Goal: Task Accomplishment & Management: Use online tool/utility

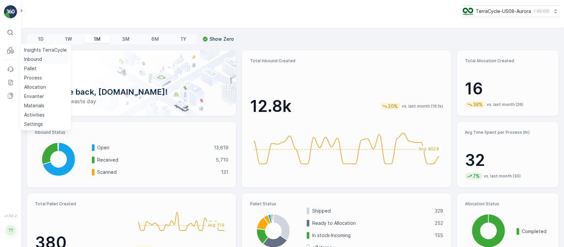
click at [26, 57] on p "Inbound" at bounding box center [33, 59] width 18 height 7
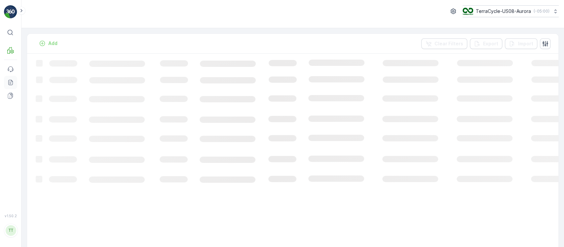
click at [9, 82] on icon at bounding box center [10, 82] width 7 height 7
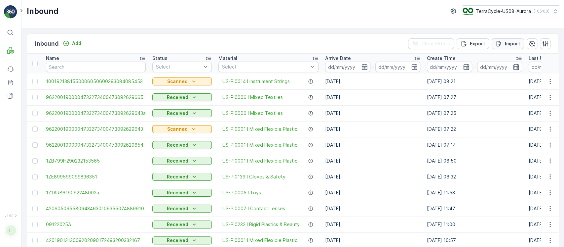
click at [500, 43] on icon "Import" at bounding box center [499, 44] width 5 height 6
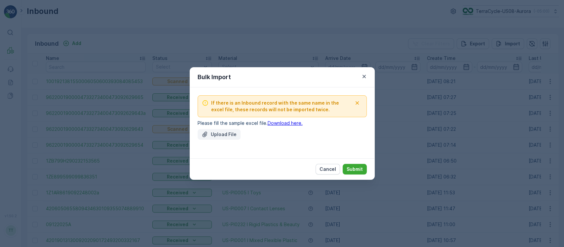
click at [225, 135] on p "Upload File" at bounding box center [224, 134] width 26 height 7
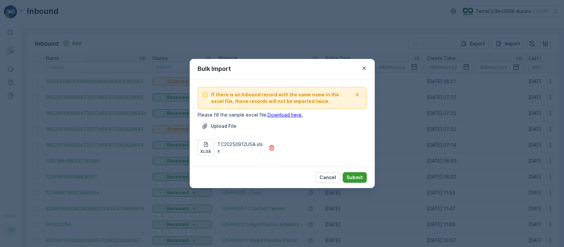
click at [358, 174] on p "Submit" at bounding box center [355, 177] width 16 height 7
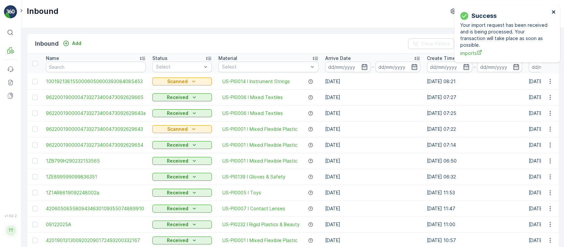
click at [554, 10] on icon "close" at bounding box center [554, 11] width 5 height 5
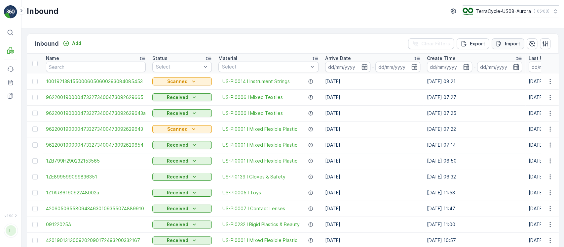
click at [507, 44] on p "Import" at bounding box center [512, 43] width 15 height 7
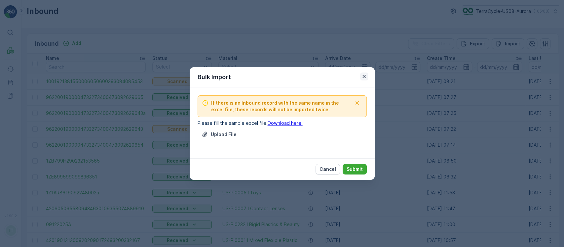
click at [361, 76] on icon "button" at bounding box center [364, 76] width 7 height 7
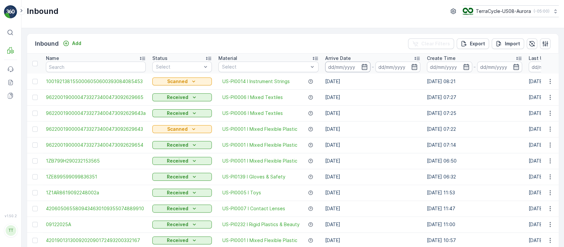
click at [356, 65] on input at bounding box center [347, 66] width 45 height 11
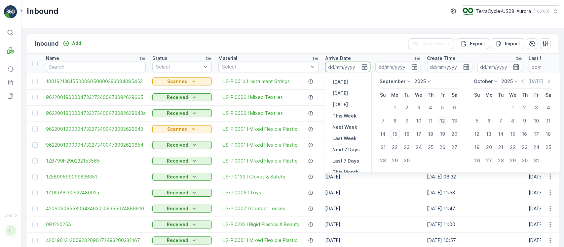
click at [442, 122] on div "12" at bounding box center [442, 120] width 11 height 11
type input "[DATE]"
click at [442, 122] on div "12" at bounding box center [442, 120] width 11 height 11
type input "[DATE]"
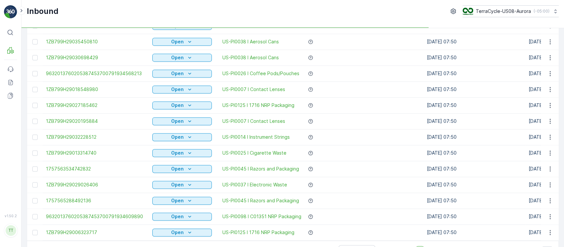
scroll to position [648, 0]
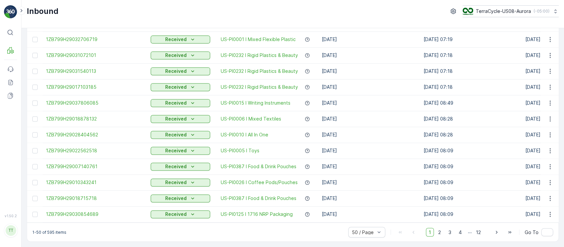
click at [51, 231] on p "1-50 of 595 items" at bounding box center [49, 231] width 34 height 5
copy p "595"
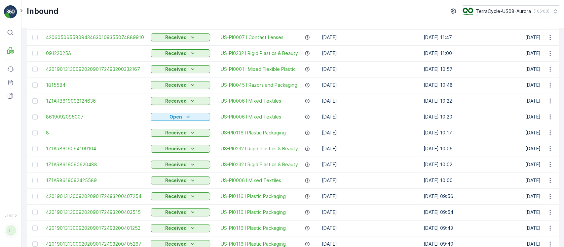
scroll to position [0, 0]
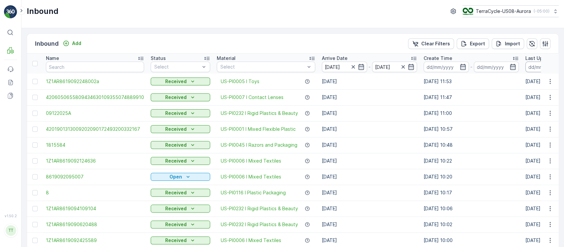
click at [531, 66] on input at bounding box center [548, 66] width 45 height 11
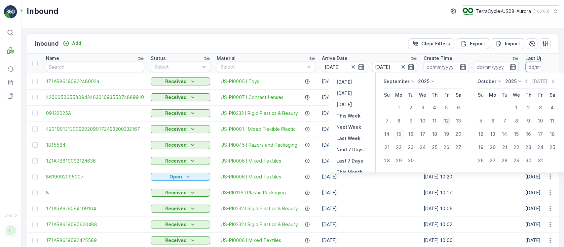
click at [451, 121] on div "12" at bounding box center [446, 120] width 11 height 11
type input "[DATE]"
click at [451, 121] on div "12" at bounding box center [446, 120] width 11 height 11
type input "[DATE]"
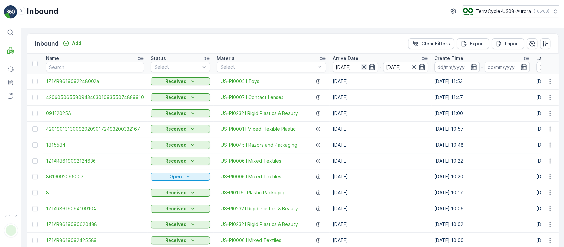
click at [362, 66] on icon "button" at bounding box center [363, 66] width 3 height 3
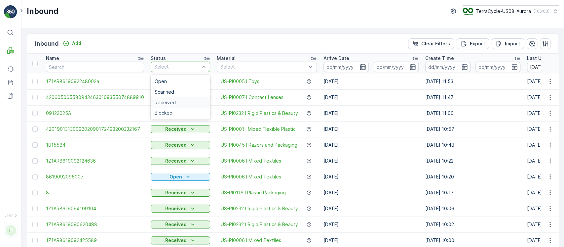
click at [181, 99] on div "Received" at bounding box center [181, 102] width 60 height 11
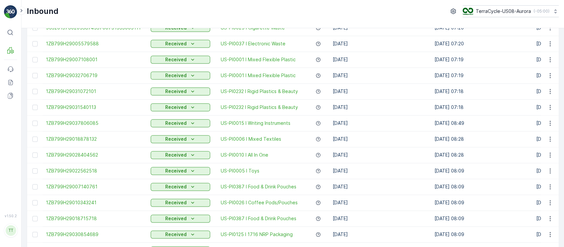
scroll to position [648, 0]
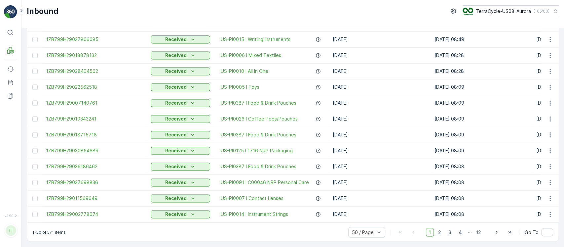
click at [50, 233] on p "1-50 of 571 items" at bounding box center [48, 231] width 33 height 5
copy p "571"
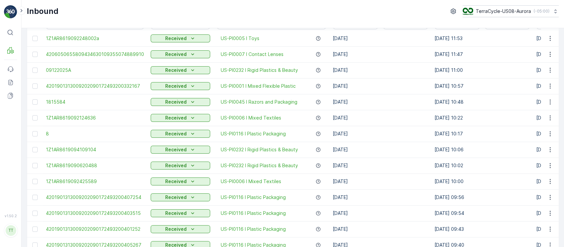
scroll to position [0, 0]
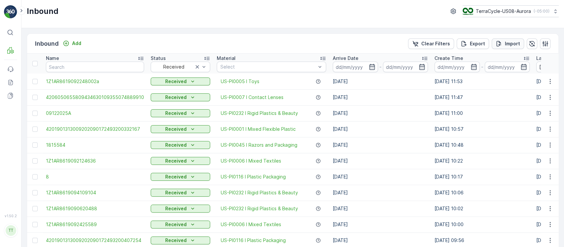
click at [508, 47] on button "Import" at bounding box center [508, 43] width 32 height 11
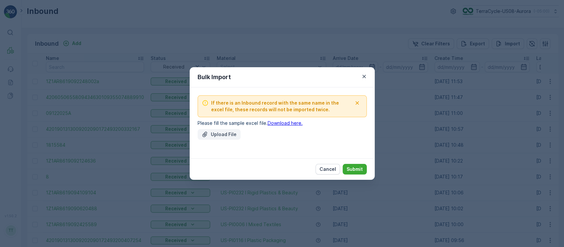
click at [212, 135] on p "Upload File" at bounding box center [224, 134] width 26 height 7
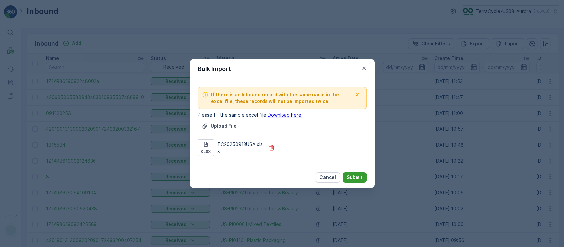
click at [351, 175] on p "Submit" at bounding box center [355, 177] width 16 height 7
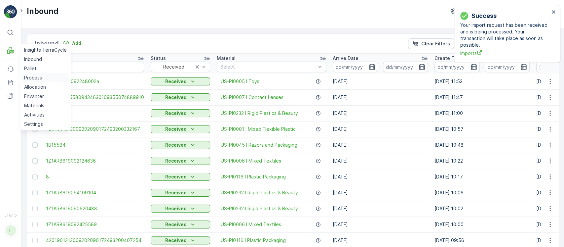
click at [43, 75] on link "Process" at bounding box center [45, 77] width 48 height 9
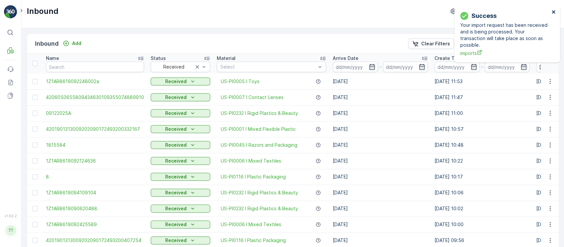
click at [554, 12] on icon "close" at bounding box center [554, 11] width 5 height 5
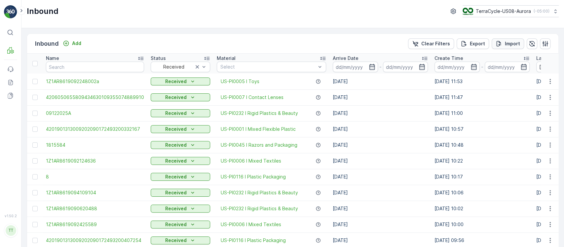
click at [511, 46] on p "Import" at bounding box center [512, 43] width 15 height 7
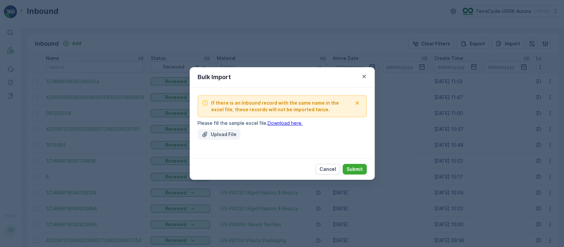
click at [227, 138] on button "Upload File" at bounding box center [219, 134] width 43 height 11
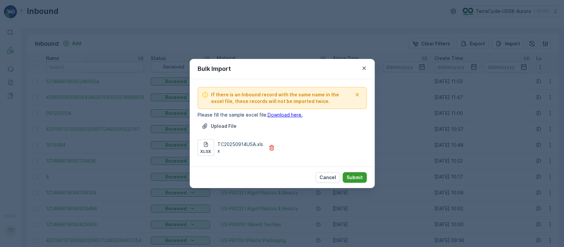
click at [354, 177] on p "Submit" at bounding box center [355, 177] width 16 height 7
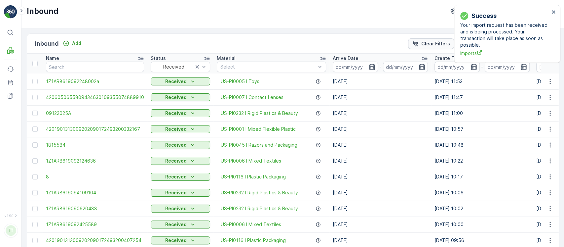
click at [423, 41] on p "Clear Filters" at bounding box center [435, 43] width 29 height 7
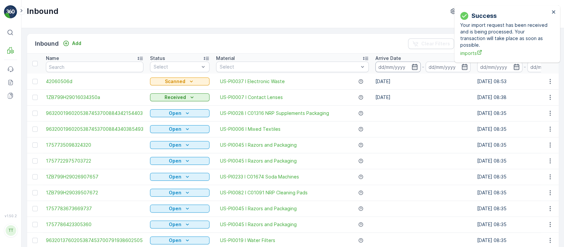
click at [386, 65] on input at bounding box center [398, 66] width 45 height 11
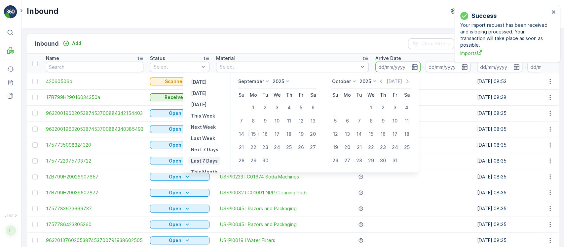
click at [212, 162] on p "Last 7 Days" at bounding box center [204, 160] width 27 height 7
type input "09.09.2025"
type input "15.09.2025"
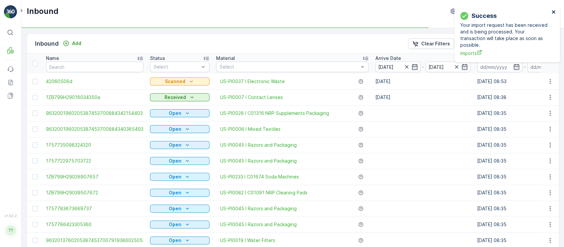
click at [554, 12] on icon "close" at bounding box center [553, 11] width 3 height 3
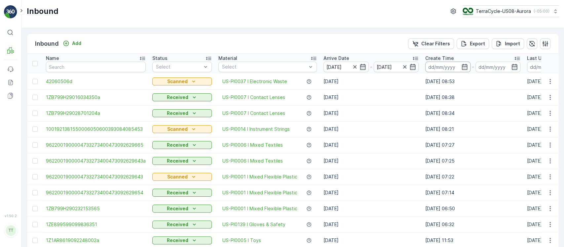
click at [453, 67] on input at bounding box center [447, 66] width 45 height 11
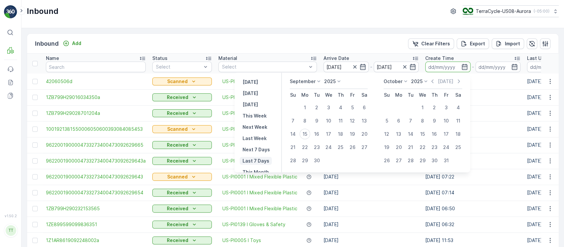
click at [260, 158] on p "Last 7 Days" at bounding box center [255, 160] width 27 height 7
type input "09.09.2025"
type input "15.09.2025"
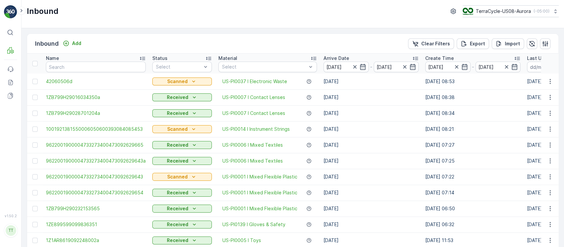
click at [70, 60] on div "Name" at bounding box center [96, 58] width 100 height 7
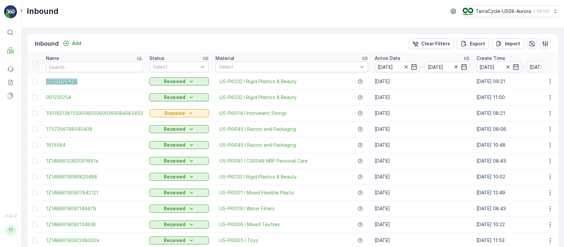
drag, startPoint x: 42, startPoint y: 77, endPoint x: 81, endPoint y: 84, distance: 39.4
click at [81, 84] on td "030111125316" at bounding box center [94, 81] width 103 height 16
click at [117, 61] on input "text" at bounding box center [94, 66] width 97 height 11
click at [124, 57] on div "Name" at bounding box center [94, 58] width 97 height 7
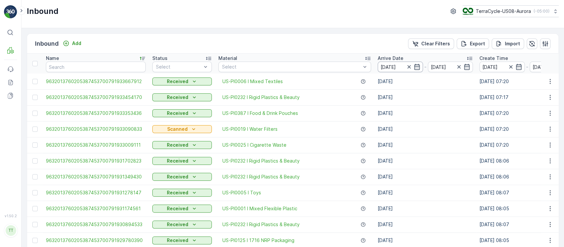
click at [397, 68] on input "09.09.2025" at bounding box center [400, 66] width 45 height 11
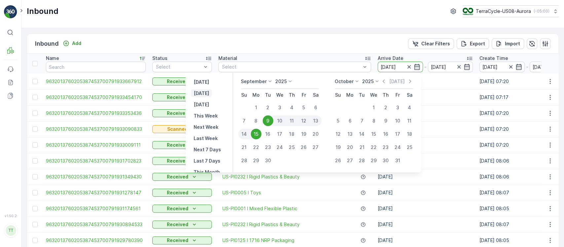
click at [206, 91] on p "[DATE]" at bounding box center [202, 93] width 16 height 7
type input "15.09.2025"
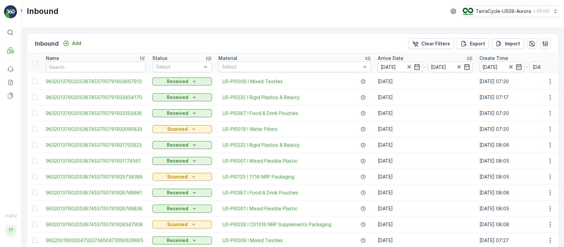
click at [493, 65] on input "09.09.2025" at bounding box center [502, 66] width 45 height 11
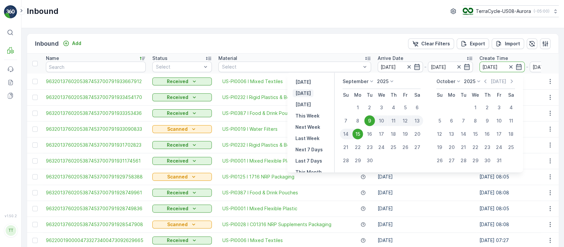
click at [305, 92] on p "[DATE]" at bounding box center [303, 93] width 16 height 7
type input "15.09.2025"
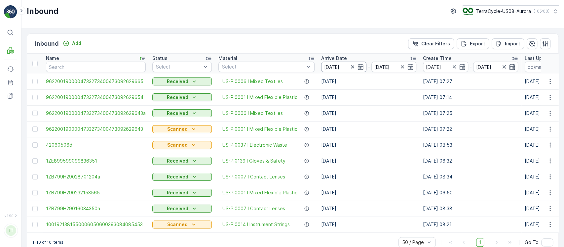
click at [342, 65] on input "15.09.2025" at bounding box center [343, 66] width 45 height 11
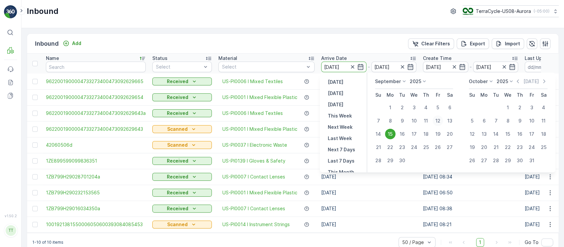
click at [439, 121] on div "12" at bounding box center [438, 120] width 11 height 11
type input "[DATE]"
click at [439, 121] on div "12" at bounding box center [438, 120] width 11 height 11
type input "[DATE]"
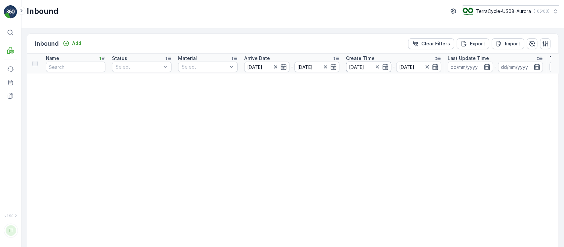
click at [346, 65] on input "15.09.2025" at bounding box center [368, 66] width 45 height 11
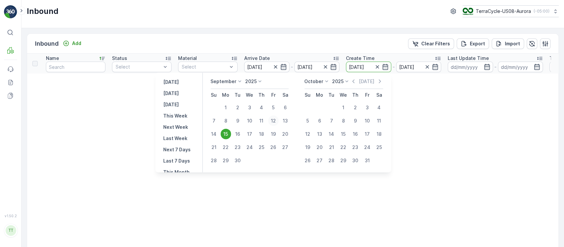
click at [275, 121] on div "12" at bounding box center [273, 120] width 11 height 11
type input "[DATE]"
click at [275, 121] on div "12" at bounding box center [273, 120] width 11 height 11
type input "[DATE]"
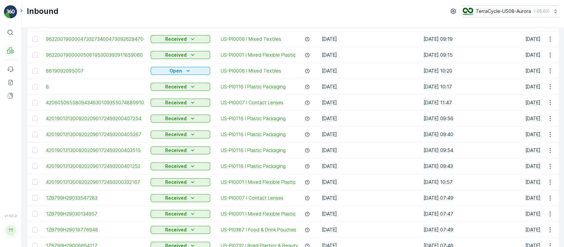
scroll to position [153, 0]
drag, startPoint x: 44, startPoint y: 85, endPoint x: 50, endPoint y: 85, distance: 6.0
click at [50, 85] on td "8" at bounding box center [95, 87] width 105 height 16
copy span "8"
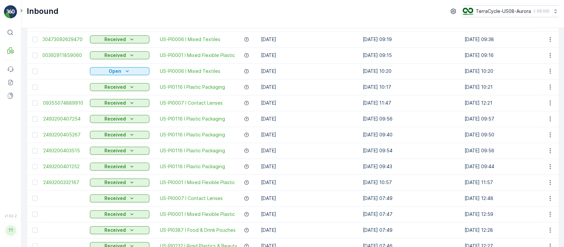
scroll to position [0, 0]
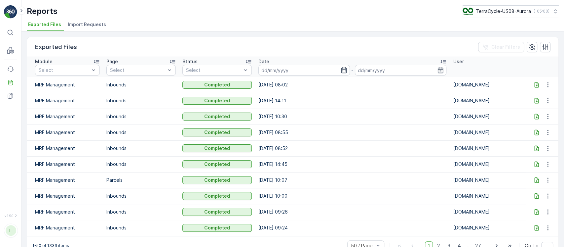
click at [85, 28] on li "Import Requests" at bounding box center [87, 25] width 42 height 11
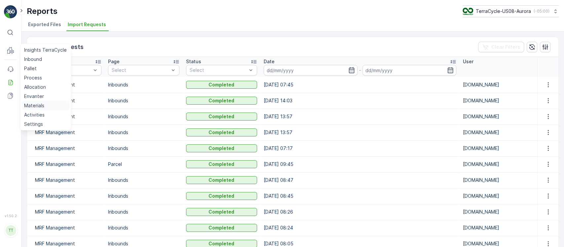
click at [43, 105] on p "Materials" at bounding box center [34, 105] width 20 height 7
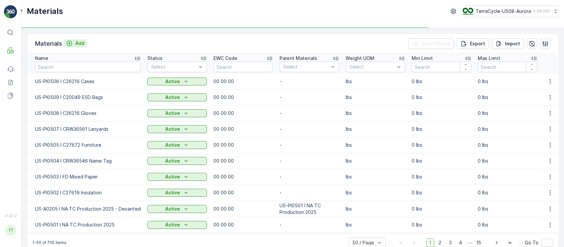
click at [79, 43] on p "Add" at bounding box center [79, 43] width 9 height 7
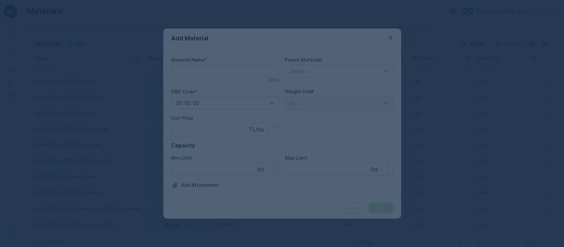
click at [214, 65] on div at bounding box center [282, 123] width 564 height 247
click at [213, 67] on div at bounding box center [282, 123] width 564 height 247
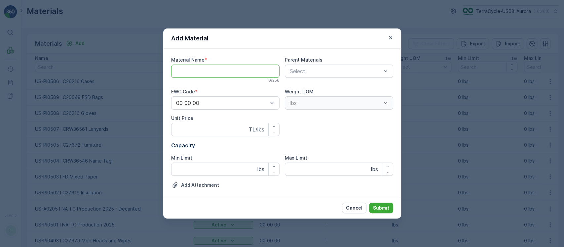
click at [218, 72] on Name "Material Name" at bounding box center [225, 70] width 108 height 13
paste Name "CRW36571 Rigid Plastics"
type Name "CRW36571 Rigid Plastics"
click at [381, 209] on p "Submit" at bounding box center [381, 207] width 16 height 7
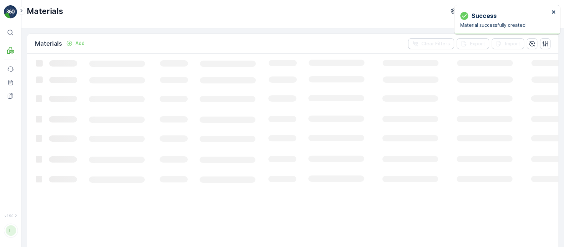
click at [555, 14] on icon "close" at bounding box center [554, 11] width 5 height 5
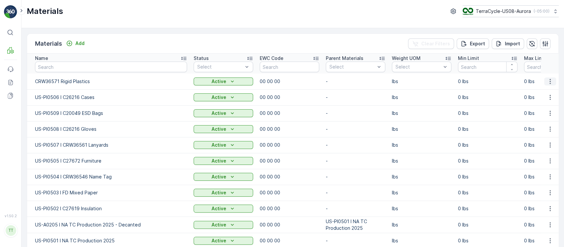
click at [553, 77] on button "button" at bounding box center [550, 81] width 12 height 8
click at [551, 88] on div "Edit Material" at bounding box center [537, 91] width 53 height 9
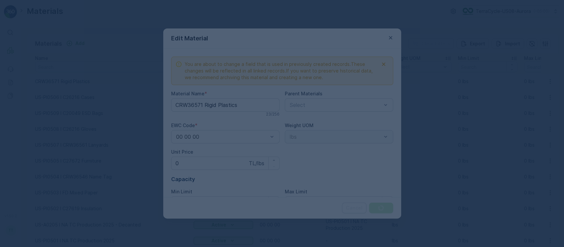
type Name "CRW36571 Rigid Plastics"
type Price "0"
type Limit "0"
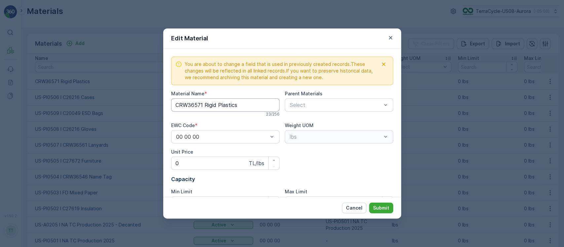
click at [253, 103] on Name "CRW36571 Rigid Plastics" at bounding box center [225, 104] width 108 height 13
paste Name "US-PI0511 I"
type Name "US-PI0511 I CRW36571 Rigid Plastics"
click at [369, 202] on button "Submit" at bounding box center [381, 207] width 24 height 11
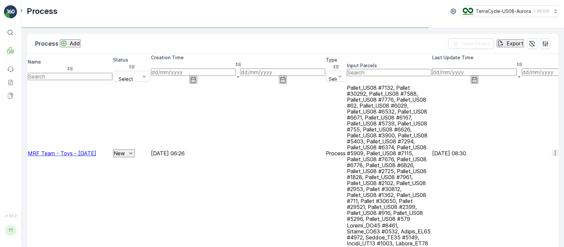
click at [544, 49] on div "Process Add Clear Filters Export" at bounding box center [293, 44] width 532 height 20
click at [545, 47] on button "button" at bounding box center [545, 43] width 11 height 11
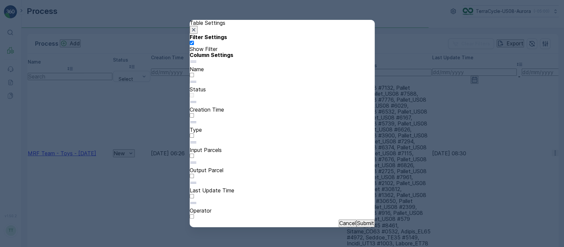
click at [352, 199] on div at bounding box center [282, 199] width 185 height 0
click at [194, 194] on input "checkbox" at bounding box center [192, 196] width 4 height 4
click at [352, 199] on div at bounding box center [282, 199] width 185 height 0
click at [194, 194] on input "checkbox" at bounding box center [192, 196] width 4 height 4
click at [357, 159] on div at bounding box center [282, 159] width 185 height 0
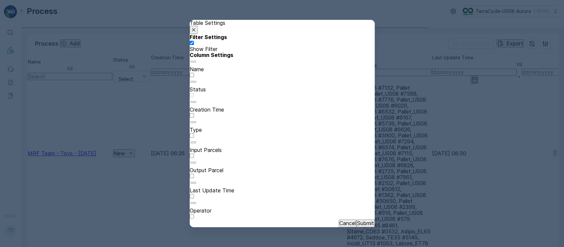
click at [194, 158] on input "checkbox" at bounding box center [192, 155] width 4 height 4
click at [358, 220] on p "Submit" at bounding box center [365, 223] width 17 height 6
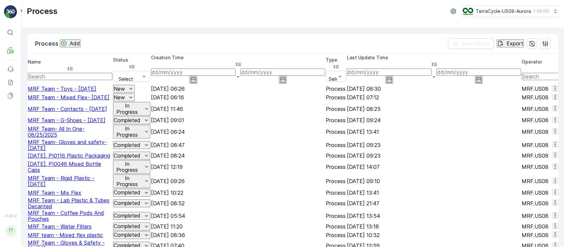
click at [377, 68] on input at bounding box center [389, 71] width 85 height 7
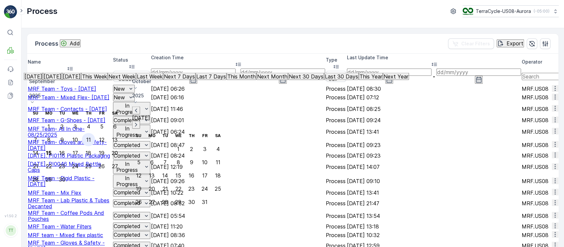
click at [91, 137] on div "11" at bounding box center [88, 140] width 5 height 6
type input "[DATE]"
click at [52, 150] on div "15" at bounding box center [49, 153] width 6 height 6
type input "15.09.2025"
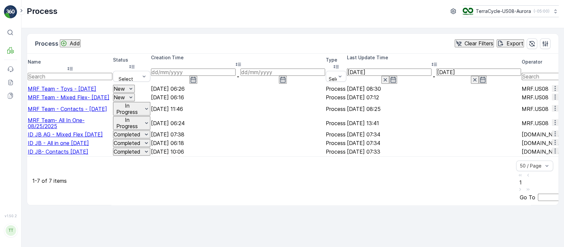
click at [57, 155] on span "ID JB- Contacts 4/15/25" at bounding box center [58, 151] width 60 height 7
click at [70, 146] on span "ID JB - All in one 4/23/25" at bounding box center [58, 142] width 61 height 7
click at [74, 138] on span "ID JB AG - Mixed Flex 4/25/25" at bounding box center [65, 134] width 75 height 7
click at [77, 128] on span "MRF Team- All In One-08/25/2025" at bounding box center [56, 123] width 57 height 13
click at [78, 107] on span "MRF Team - Contacts - 08/26/2025" at bounding box center [67, 108] width 79 height 7
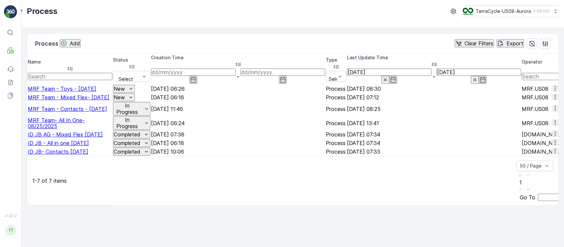
click at [78, 94] on span "MRF Team - Mixed Flex- [DATE]" at bounding box center [69, 97] width 82 height 7
click at [58, 85] on span "MRF Team - Toys - 09/08/2025" at bounding box center [62, 88] width 68 height 7
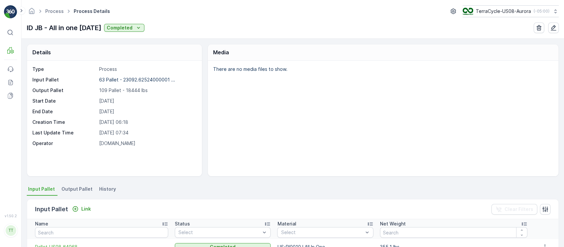
click at [112, 192] on li "History" at bounding box center [108, 189] width 21 height 11
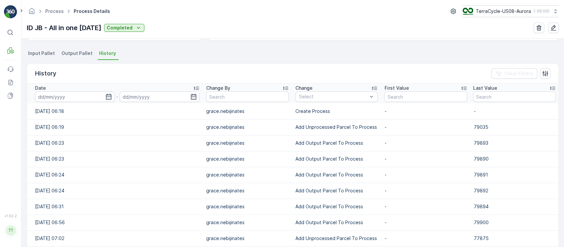
scroll to position [138, 0]
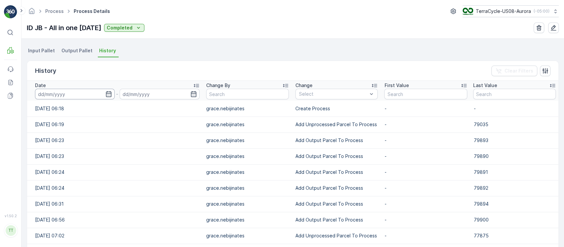
click at [92, 92] on input at bounding box center [75, 94] width 80 height 11
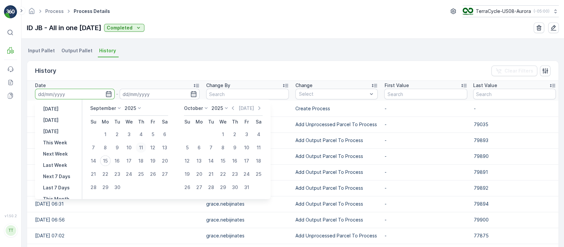
click at [136, 146] on div "11" at bounding box center [141, 147] width 11 height 11
type input "[DATE]"
click at [139, 146] on div "11" at bounding box center [141, 147] width 11 height 11
type input "[DATE]"
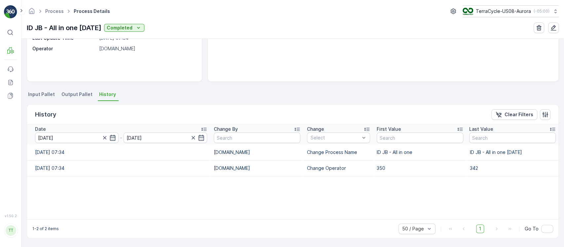
scroll to position [94, 0]
click at [323, 96] on ul "Input Pallet Output Pallet History" at bounding box center [293, 95] width 532 height 11
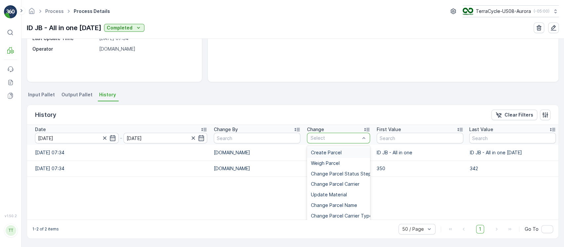
click at [330, 133] on div "Select" at bounding box center [338, 138] width 63 height 11
type input "Add Unprocessed Parcel To Process"
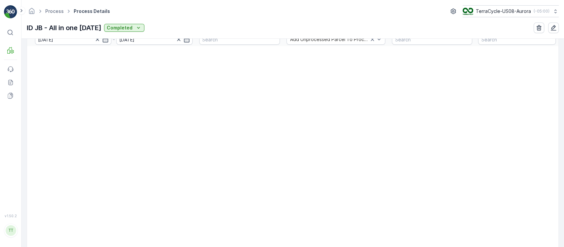
scroll to position [133, 0]
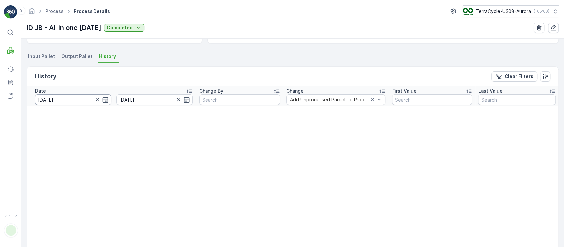
click at [70, 98] on input "[DATE]" at bounding box center [73, 99] width 76 height 11
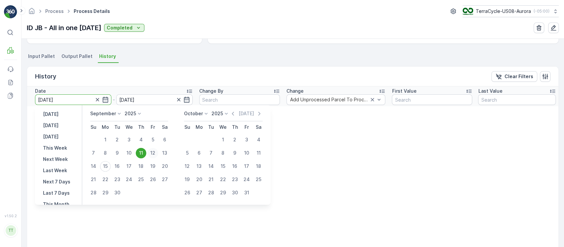
click at [152, 151] on div "12" at bounding box center [153, 152] width 11 height 11
type input "12.09.2025"
click at [152, 151] on div "12" at bounding box center [153, 152] width 11 height 11
type input "[DATE]"
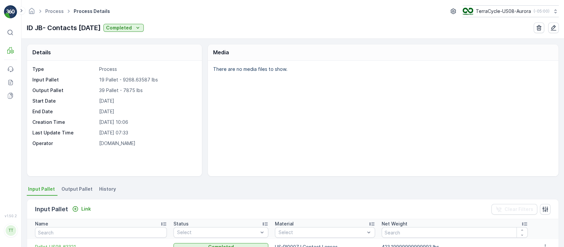
click at [99, 186] on span "History" at bounding box center [107, 188] width 17 height 7
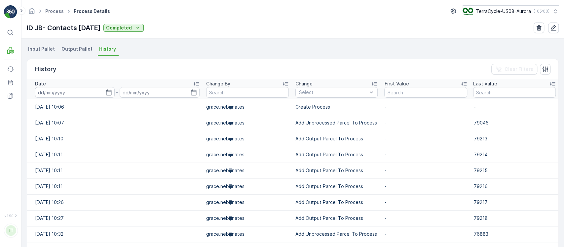
scroll to position [139, 0]
click at [338, 125] on p "Add Unprocessed Parcel To Process" at bounding box center [337, 123] width 82 height 7
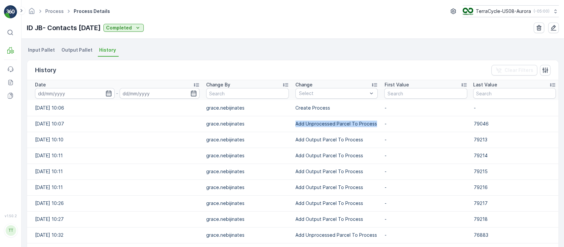
click at [338, 125] on p "Add Unprocessed Parcel To Process" at bounding box center [337, 123] width 82 height 7
copy p "Add Unprocessed Parcel To Process"
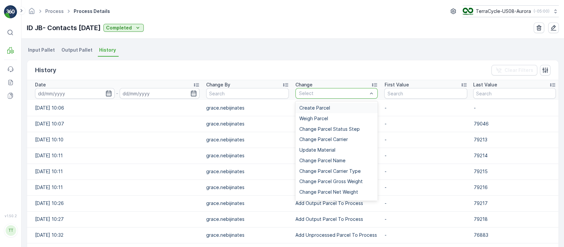
type input "Add Unprocessed Parcel To Process"
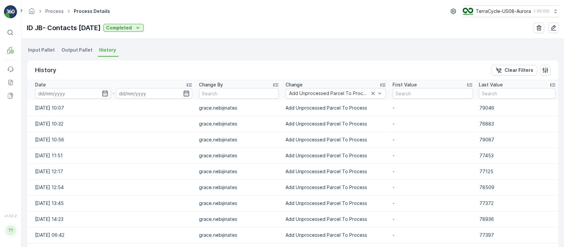
click at [67, 95] on input at bounding box center [73, 93] width 76 height 11
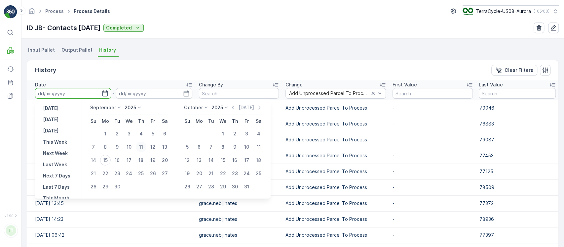
click at [141, 146] on div "11" at bounding box center [141, 146] width 11 height 11
type input "[DATE]"
click at [141, 146] on div "11" at bounding box center [141, 146] width 11 height 11
type input "[DATE]"
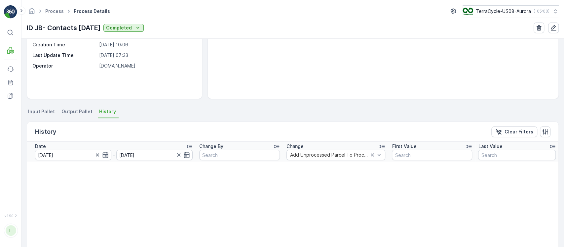
scroll to position [77, 0]
click at [72, 159] on input "[DATE]" at bounding box center [73, 154] width 76 height 11
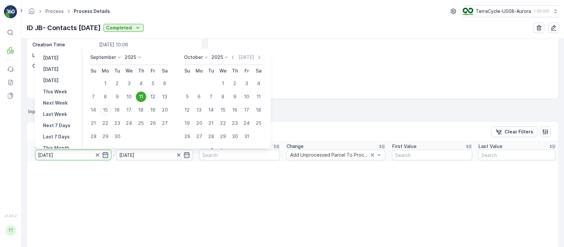
click at [153, 95] on div "12" at bounding box center [153, 96] width 11 height 11
type input "[DATE]"
click at [153, 95] on div "12" at bounding box center [153, 96] width 11 height 11
type input "[DATE]"
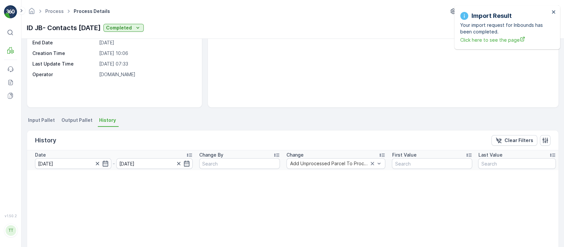
scroll to position [68, 0]
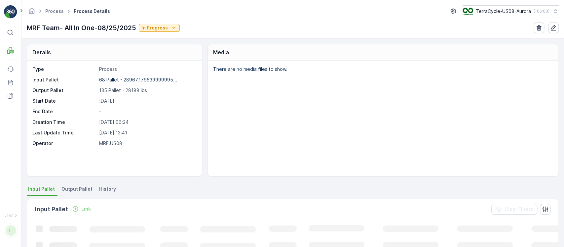
click at [107, 185] on span "History" at bounding box center [107, 188] width 17 height 7
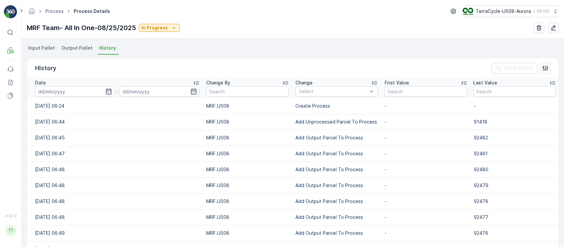
scroll to position [151, 0]
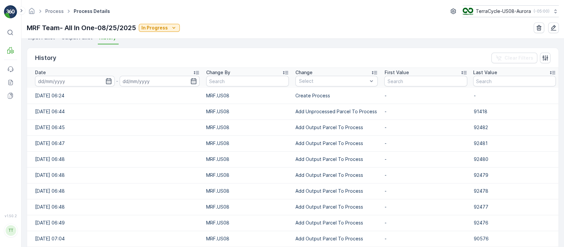
click at [82, 88] on td "[DATE] 06:24" at bounding box center [115, 96] width 176 height 16
click at [89, 82] on input at bounding box center [75, 81] width 80 height 11
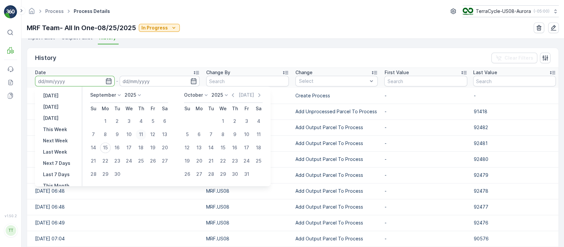
click at [140, 136] on div "11" at bounding box center [141, 134] width 11 height 11
type input "[DATE]"
click at [140, 136] on div "11" at bounding box center [141, 134] width 11 height 11
type input "[DATE]"
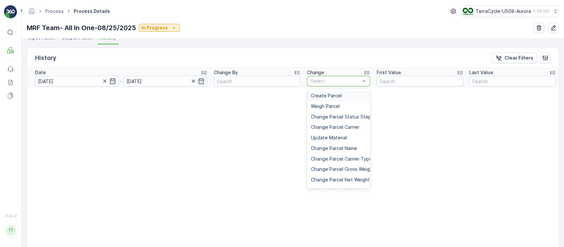
type input "Add Unprocessed Parcel To Process"
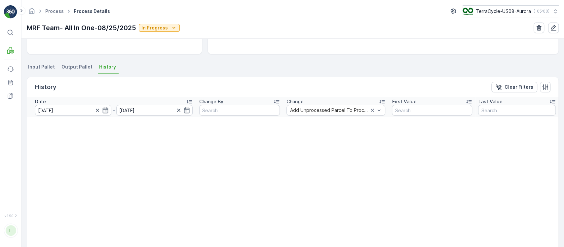
scroll to position [122, 0]
click at [64, 107] on input "[DATE]" at bounding box center [73, 109] width 76 height 11
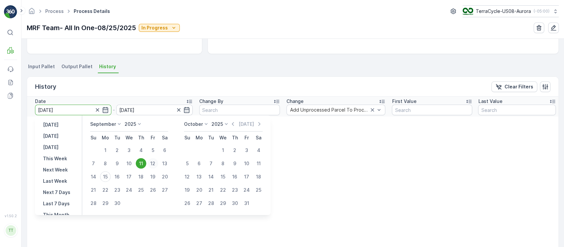
click at [154, 162] on div "12" at bounding box center [153, 163] width 11 height 11
type input "[DATE]"
click at [154, 162] on div "12" at bounding box center [153, 163] width 11 height 11
type input "[DATE]"
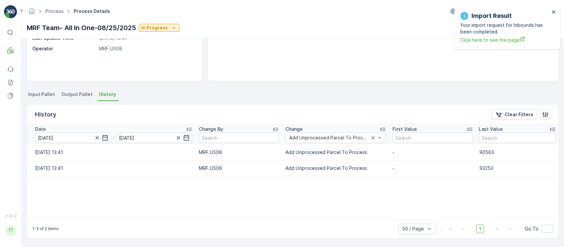
scroll to position [94, 0]
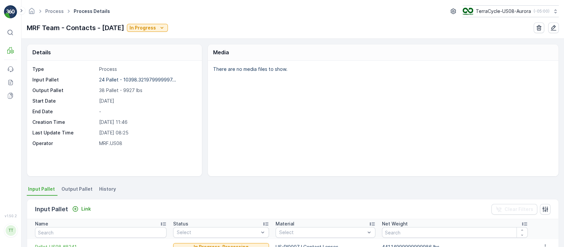
click at [111, 185] on span "History" at bounding box center [107, 188] width 17 height 7
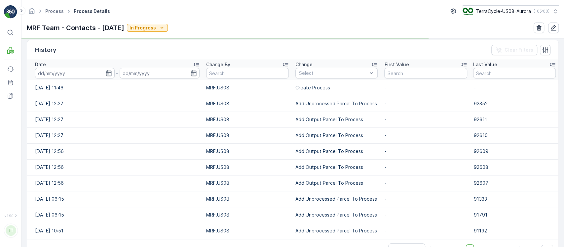
scroll to position [94, 0]
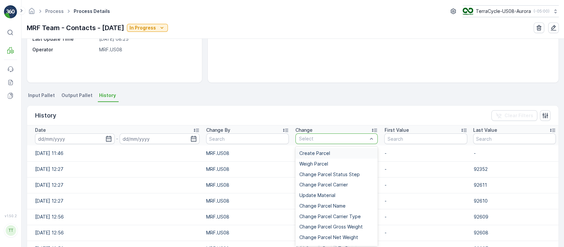
type input "Add Unprocessed Parcel To Process"
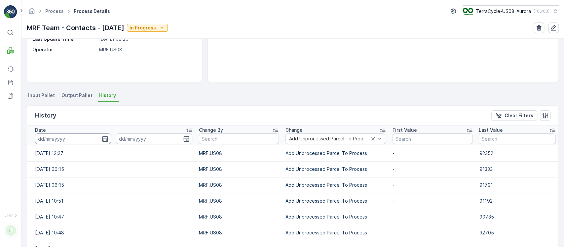
click at [81, 136] on input at bounding box center [73, 138] width 76 height 11
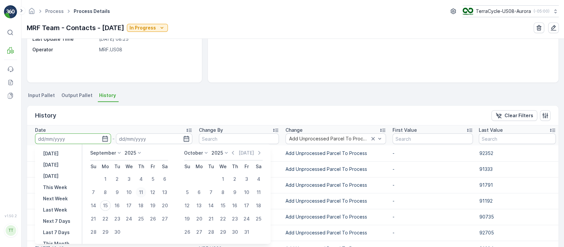
click at [140, 194] on div "11" at bounding box center [141, 192] width 11 height 11
type input "[DATE]"
click at [140, 194] on div "11" at bounding box center [141, 192] width 11 height 11
type input "[DATE]"
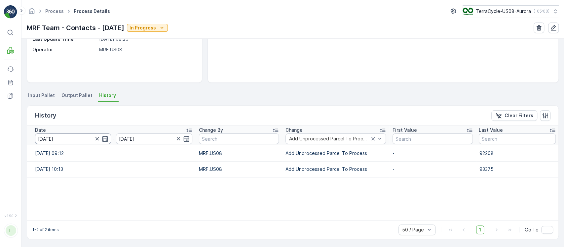
click at [76, 138] on input "[DATE]" at bounding box center [73, 138] width 76 height 11
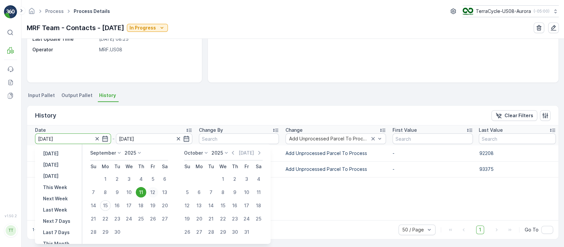
click at [150, 190] on div "12" at bounding box center [153, 192] width 11 height 11
type input "[DATE]"
click at [150, 190] on div "12" at bounding box center [153, 192] width 11 height 11
type input "[DATE]"
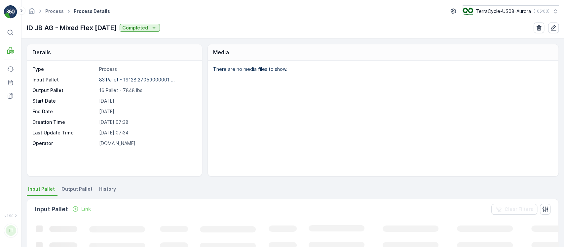
click at [104, 191] on span "History" at bounding box center [107, 188] width 17 height 7
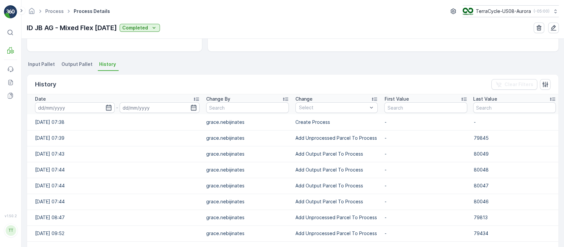
scroll to position [124, 0]
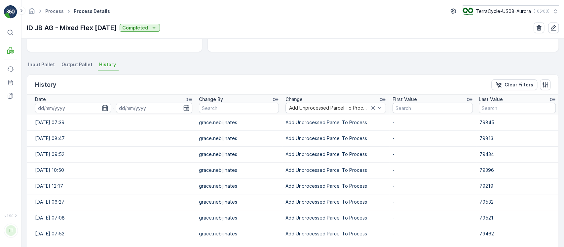
click at [91, 109] on input at bounding box center [73, 107] width 76 height 11
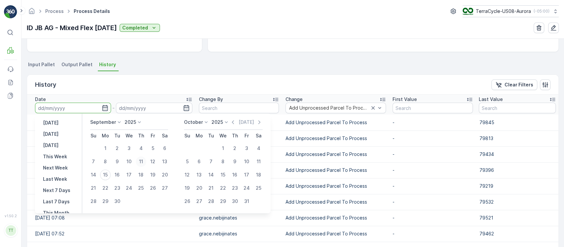
click at [142, 162] on div "11" at bounding box center [141, 161] width 11 height 11
type input "[DATE]"
click at [142, 162] on div "11" at bounding box center [141, 161] width 11 height 11
type input "[DATE]"
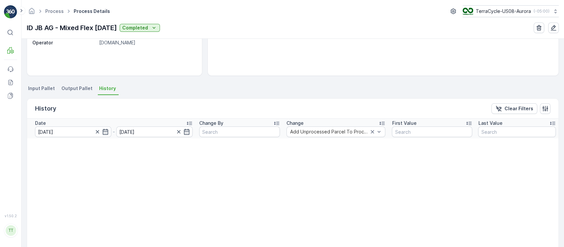
scroll to position [99, 0]
click at [139, 131] on input "[DATE]" at bounding box center [154, 132] width 76 height 11
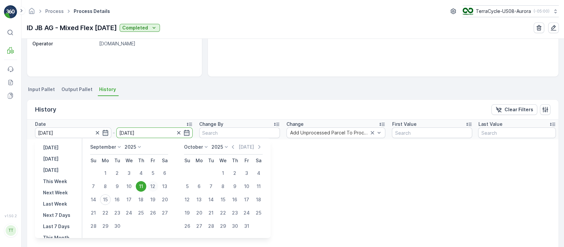
click at [155, 184] on div "12" at bounding box center [153, 186] width 11 height 11
type input "[DATE]"
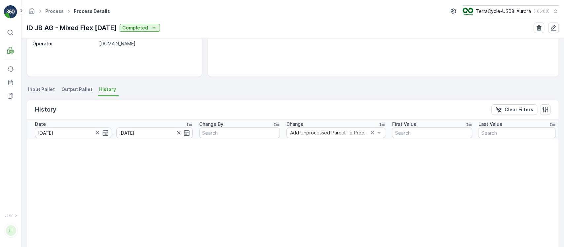
click at [66, 127] on input "[DATE]" at bounding box center [73, 132] width 76 height 11
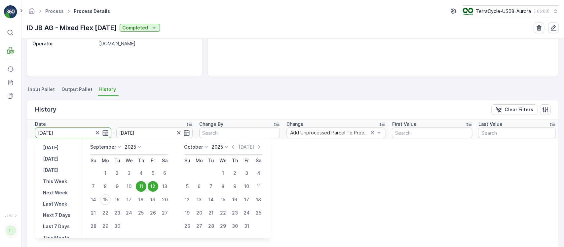
click at [155, 187] on div "12" at bounding box center [153, 186] width 11 height 11
type input "[DATE]"
click at [155, 187] on div "12" at bounding box center [153, 186] width 11 height 11
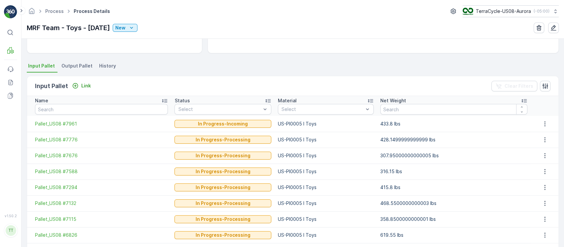
scroll to position [124, 0]
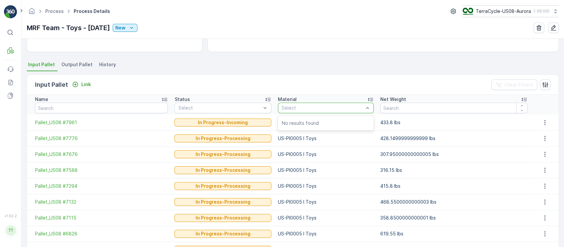
click at [104, 65] on span "History" at bounding box center [107, 64] width 17 height 7
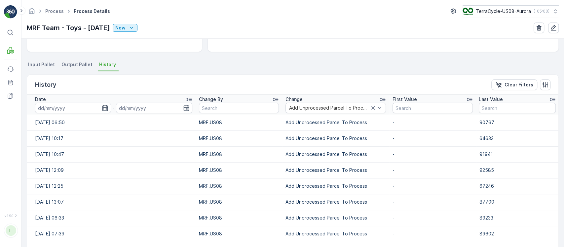
click at [77, 109] on input at bounding box center [73, 107] width 76 height 11
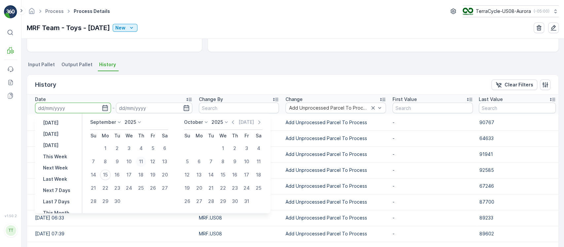
click at [139, 163] on div "11" at bounding box center [141, 161] width 11 height 11
type input "[DATE]"
click at [139, 163] on div "11" at bounding box center [141, 161] width 11 height 11
type input "[DATE]"
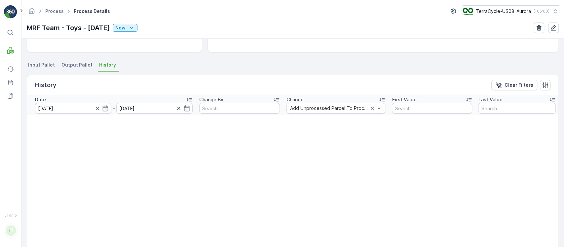
scroll to position [100, 0]
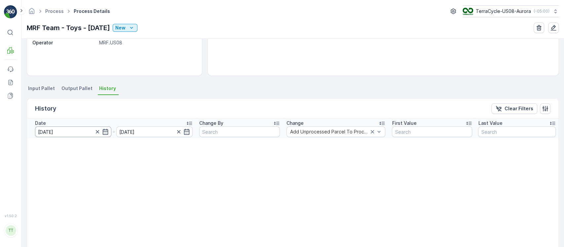
click at [70, 135] on input "[DATE]" at bounding box center [73, 131] width 76 height 11
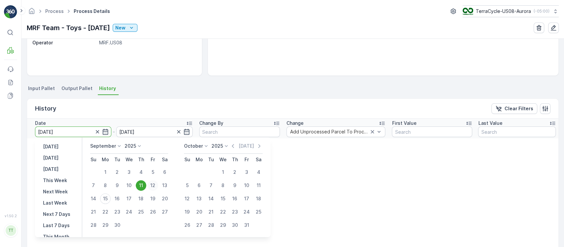
click at [154, 183] on div "12" at bounding box center [153, 185] width 11 height 11
type input "[DATE]"
click at [154, 183] on div "12" at bounding box center [153, 185] width 11 height 11
type input "[DATE]"
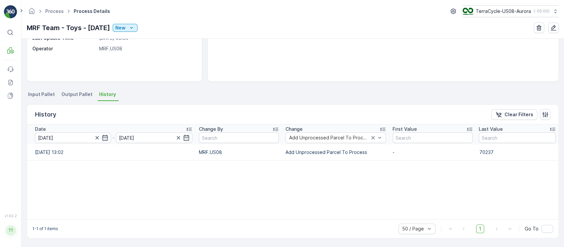
scroll to position [94, 0]
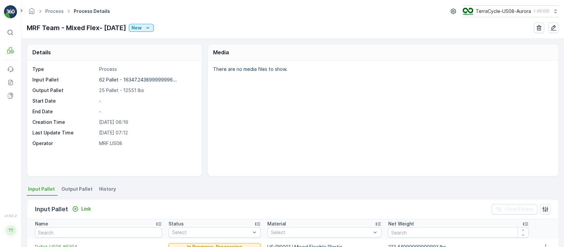
scroll to position [94, 0]
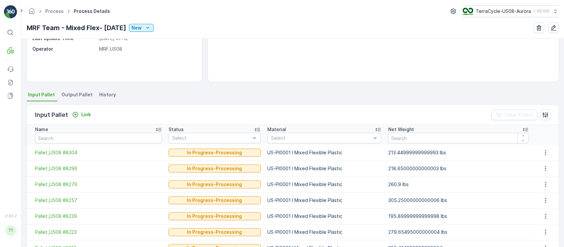
click at [103, 93] on span "History" at bounding box center [107, 94] width 17 height 7
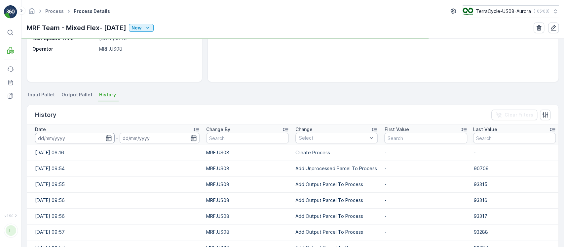
click at [92, 139] on input at bounding box center [75, 138] width 80 height 11
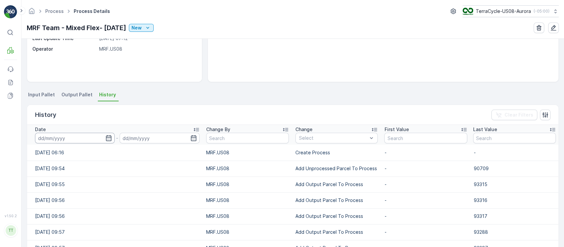
click at [95, 139] on input at bounding box center [75, 138] width 80 height 11
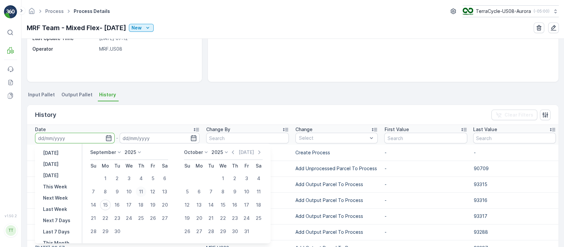
click at [141, 194] on div "11" at bounding box center [141, 191] width 11 height 11
type input "[DATE]"
click at [141, 194] on div "11" at bounding box center [141, 191] width 11 height 11
type input "[DATE]"
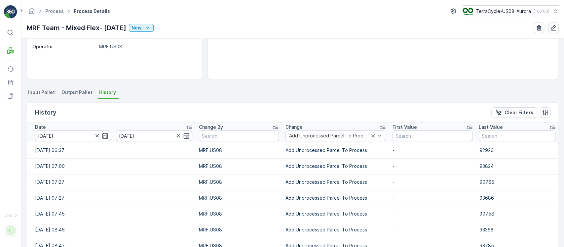
scroll to position [97, 0]
click at [82, 133] on input "[DATE]" at bounding box center [73, 135] width 76 height 11
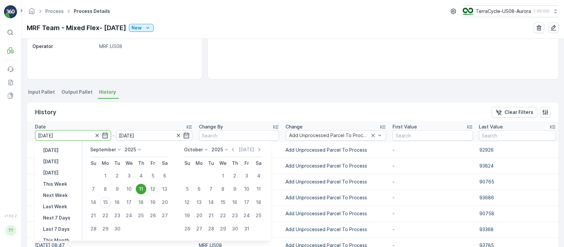
click at [154, 188] on div "12" at bounding box center [153, 188] width 11 height 11
type input "[DATE]"
click at [154, 188] on div "12" at bounding box center [153, 188] width 11 height 11
type input "[DATE]"
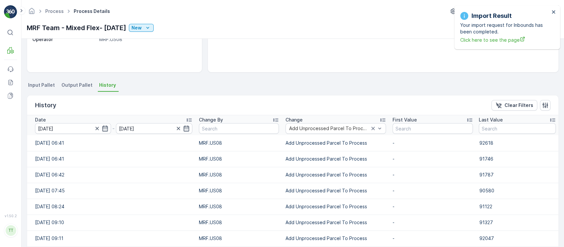
scroll to position [496, 0]
